Goal: Transaction & Acquisition: Obtain resource

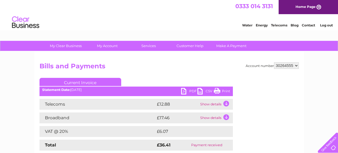
click at [285, 67] on select "30264555 30264686" at bounding box center [286, 65] width 25 height 7
select select "30264686"
click at [275, 62] on select "30264555 30264686" at bounding box center [286, 65] width 25 height 7
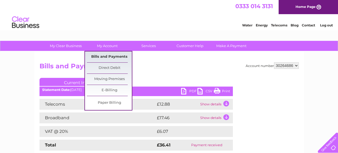
click at [98, 57] on link "Bills and Payments" at bounding box center [109, 57] width 45 height 11
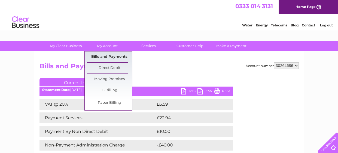
click at [106, 57] on link "Bills and Payments" at bounding box center [109, 57] width 45 height 11
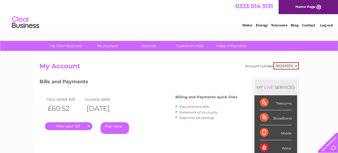
click at [289, 68] on select "30264555 30264686" at bounding box center [286, 65] width 25 height 7
select select "30264686"
click at [275, 62] on select "30264555 30264686" at bounding box center [286, 65] width 25 height 7
click at [197, 107] on link "View previous bills" at bounding box center [194, 107] width 30 height 4
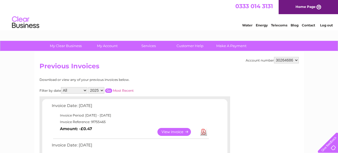
click at [95, 91] on select "2025 2024 2023 2022" at bounding box center [96, 90] width 16 height 7
select select "2024"
click at [88, 87] on select "2025 2024 2023 2022" at bounding box center [96, 90] width 16 height 7
click at [107, 89] on input "button" at bounding box center [108, 91] width 7 height 4
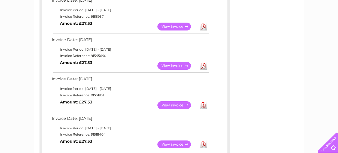
scroll to position [381, 0]
click at [174, 108] on link "View" at bounding box center [178, 105] width 40 height 8
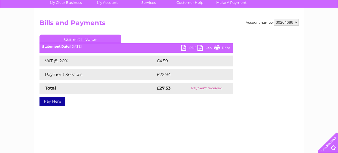
scroll to position [32, 0]
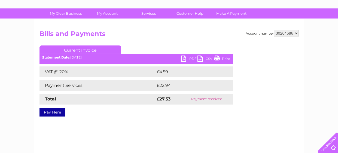
click at [187, 61] on link "PDF" at bounding box center [189, 60] width 16 height 8
click at [193, 58] on link "PDF" at bounding box center [189, 60] width 16 height 8
click at [13, 38] on div "My Clear Business Login Details My Details My Preferences Link Account My Accou…" at bounding box center [169, 136] width 338 height 257
click at [289, 31] on select "30264555 30264686" at bounding box center [286, 33] width 25 height 7
select select "30264555"
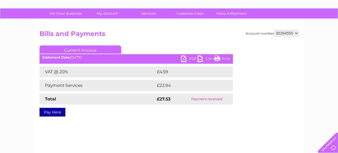
click at [275, 30] on select "30264555 30264686" at bounding box center [286, 33] width 25 height 7
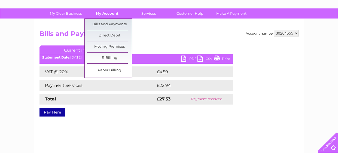
click at [108, 14] on link "My Account" at bounding box center [107, 13] width 45 height 10
click at [106, 23] on link "Bills and Payments" at bounding box center [109, 24] width 45 height 11
click at [113, 26] on link "Bills and Payments" at bounding box center [109, 24] width 45 height 11
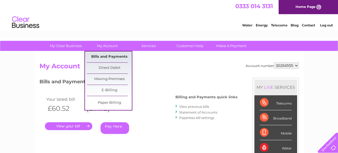
click at [111, 56] on link "Bills and Payments" at bounding box center [109, 57] width 45 height 11
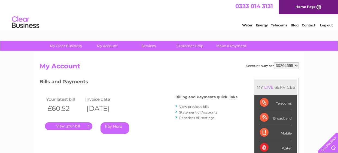
click at [183, 106] on link "View previous bills" at bounding box center [194, 107] width 30 height 4
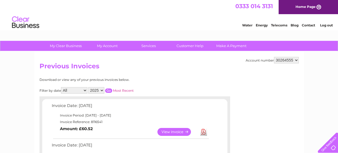
click at [91, 89] on select "2025 2024 2023" at bounding box center [96, 90] width 16 height 7
select select "2024"
click at [88, 87] on select "2025 2024 2023" at bounding box center [96, 90] width 16 height 7
click at [107, 90] on input "button" at bounding box center [108, 91] width 7 height 4
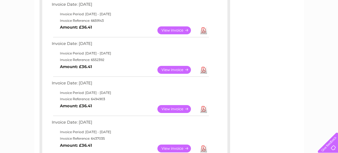
scroll to position [349, 0]
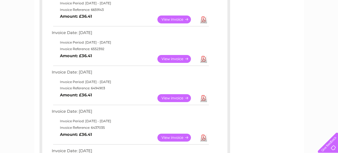
click at [172, 100] on link "View" at bounding box center [178, 98] width 40 height 8
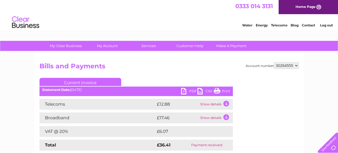
click at [186, 92] on link "PDF" at bounding box center [189, 92] width 16 height 8
click at [191, 91] on link "PDF" at bounding box center [189, 92] width 16 height 8
click at [184, 68] on h2 "Bills and Payments" at bounding box center [170, 67] width 260 height 10
